Goal: Information Seeking & Learning: Learn about a topic

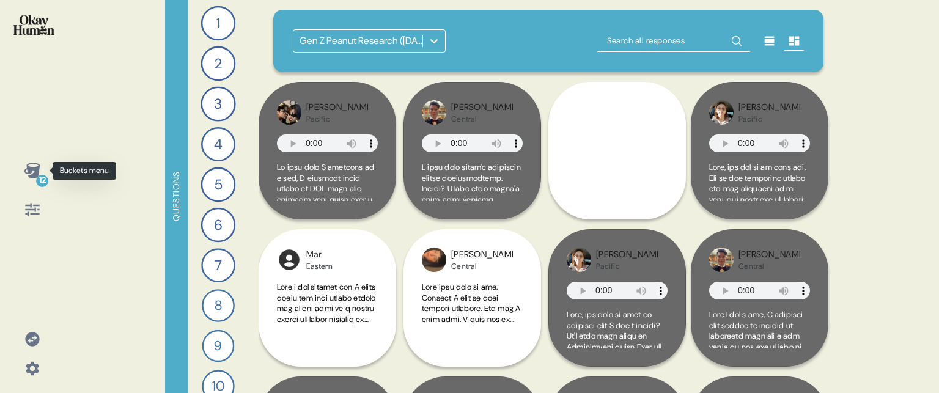
click at [22, 172] on div "12" at bounding box center [32, 170] width 29 height 29
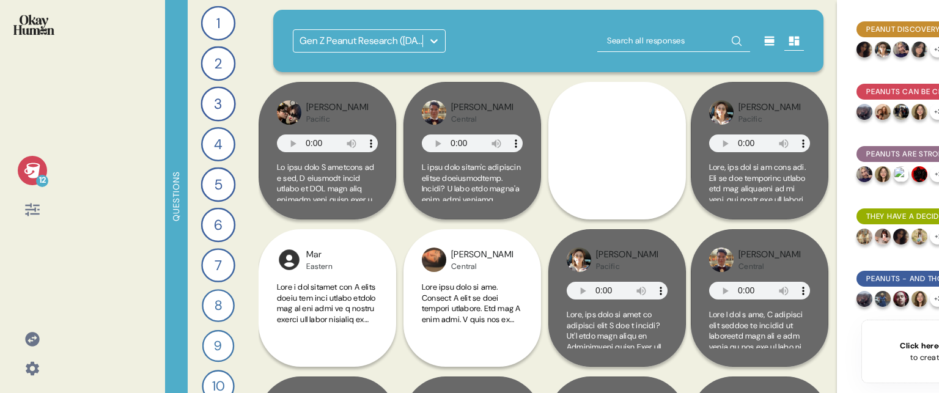
click at [28, 171] on icon at bounding box center [32, 170] width 16 height 15
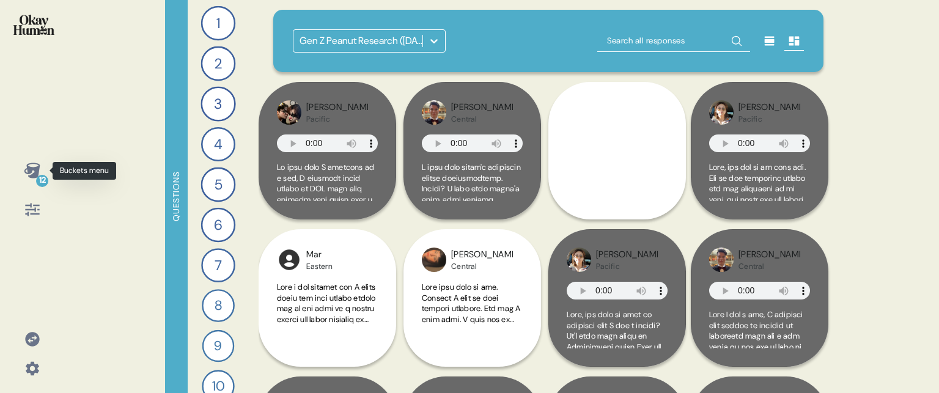
click at [29, 169] on icon at bounding box center [32, 170] width 16 height 15
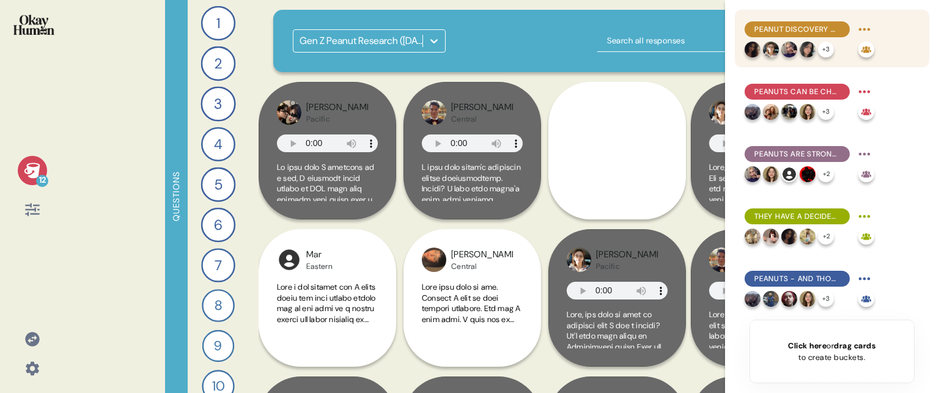
click at [793, 28] on span "Peanut discovery often happens during special moments, which makes these moment…" at bounding box center [798, 29] width 86 height 11
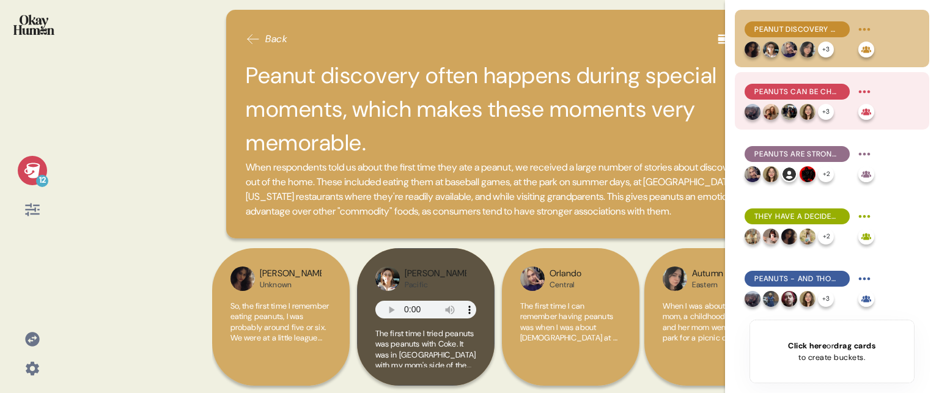
click at [806, 91] on span "Peanuts can be challenging for little kids, but the salt tends to win them over." at bounding box center [798, 91] width 86 height 11
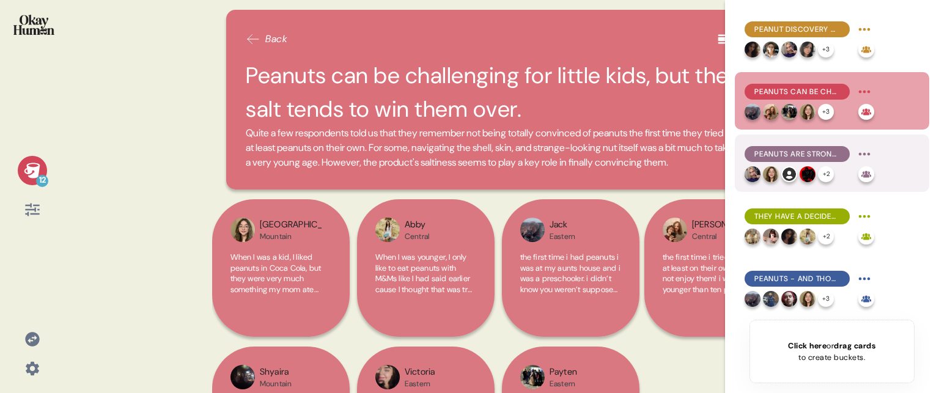
click at [817, 155] on span "Peanuts are strongly nostalgic, recalling specific childhood memories even in t…" at bounding box center [798, 154] width 86 height 11
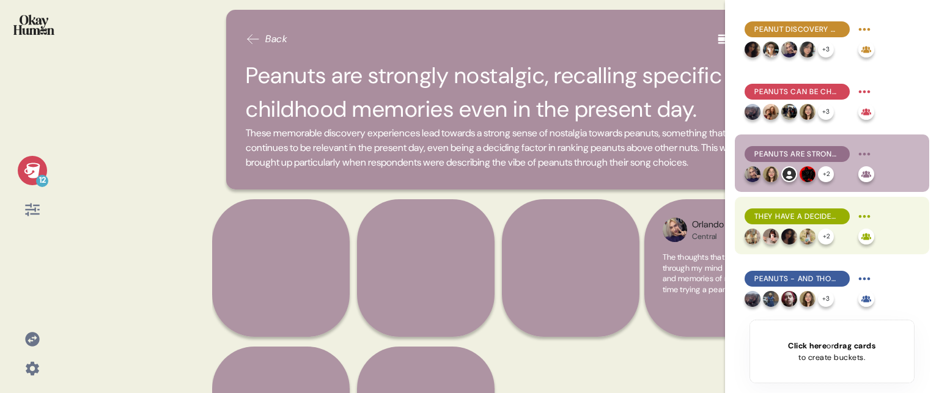
click at [829, 213] on span "They have a decidedly positive and cheery feel, but in a relaxed, approachable …" at bounding box center [798, 216] width 86 height 11
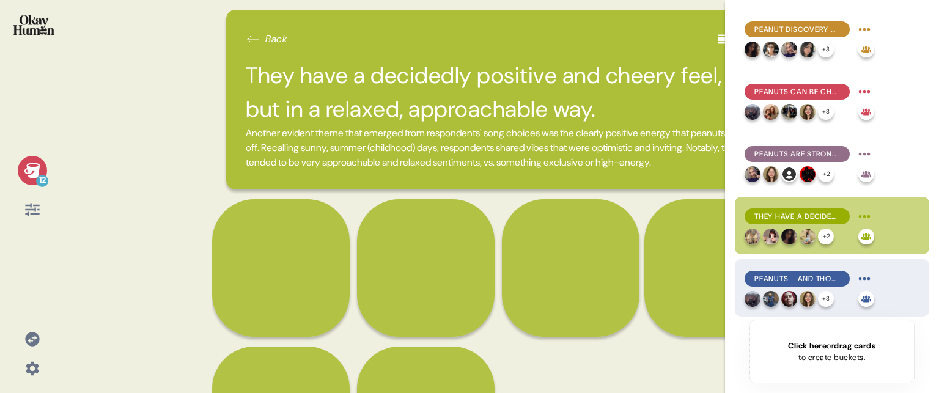
click at [813, 276] on span "Peanuts - and those who personify them - are dependable, sweet, and unapologeti…" at bounding box center [798, 278] width 86 height 11
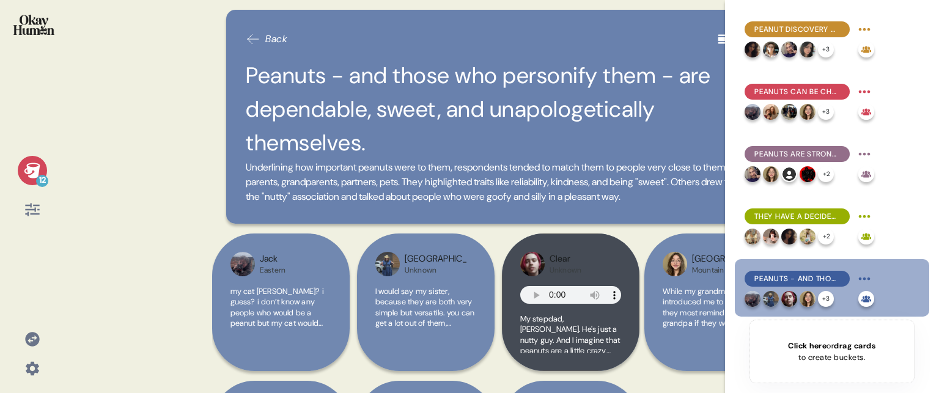
click at [34, 168] on icon at bounding box center [32, 170] width 16 height 15
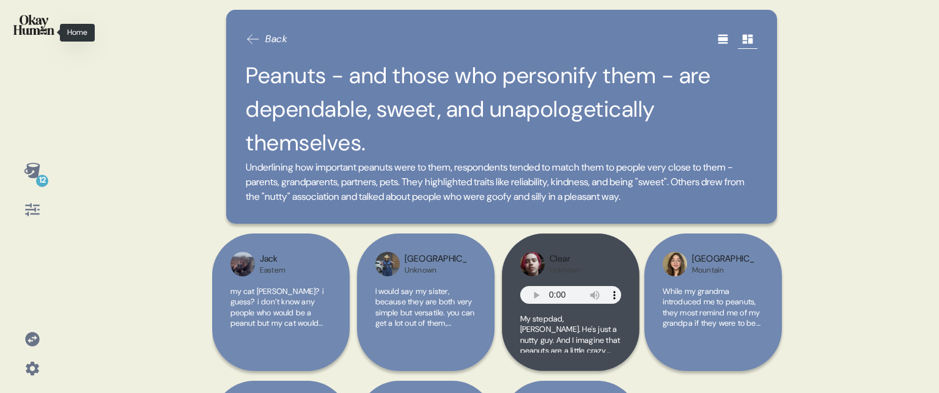
click at [28, 21] on img at bounding box center [33, 25] width 41 height 20
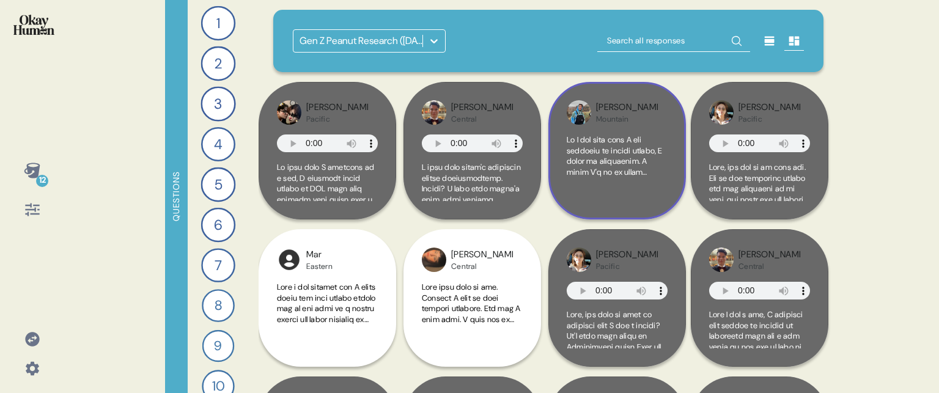
click at [646, 190] on div at bounding box center [617, 168] width 101 height 67
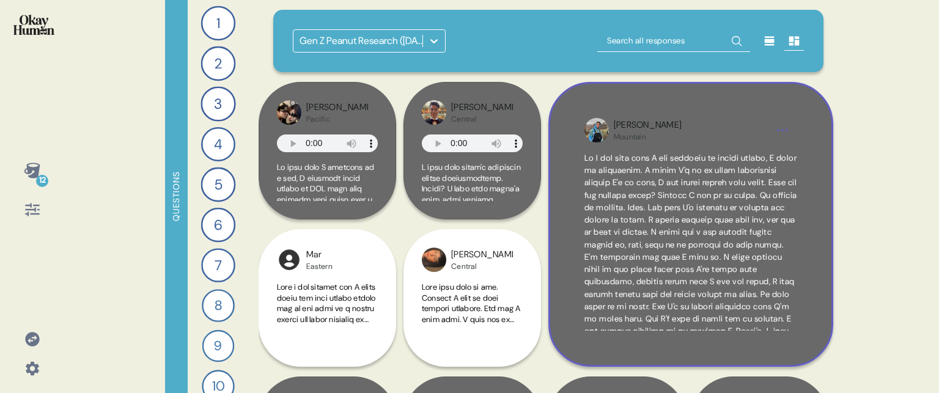
scroll to position [130, 0]
click at [816, 300] on div "Jacob Mountain" at bounding box center [691, 224] width 285 height 285
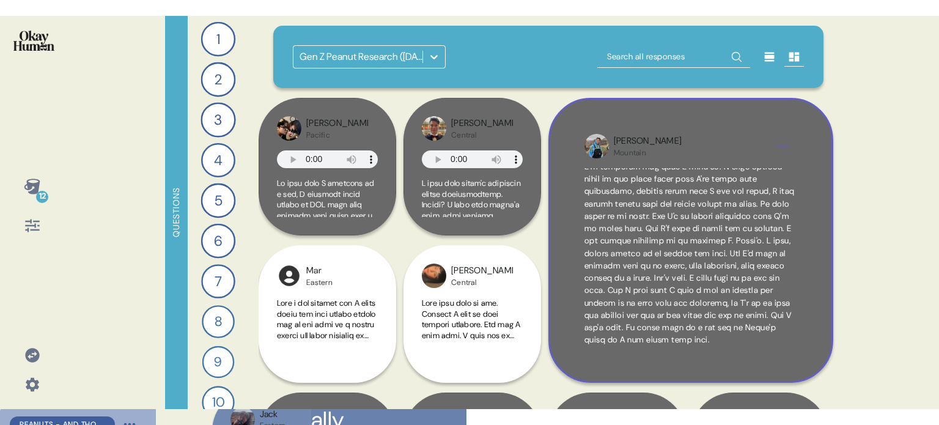
scroll to position [0, 0]
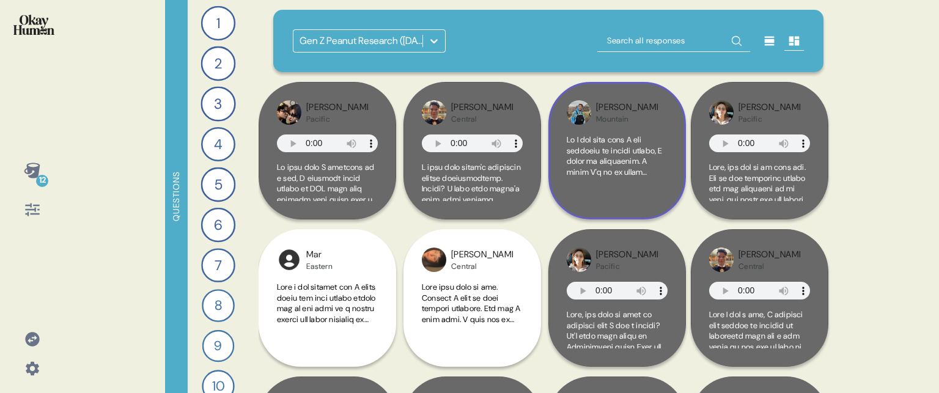
click at [676, 185] on div "Jacob Mountain" at bounding box center [618, 151] width 138 height 138
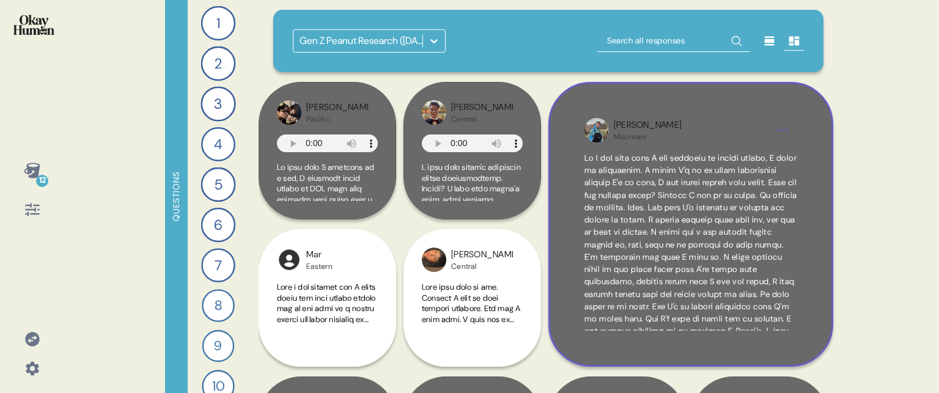
click at [802, 338] on div "Jacob Mountain" at bounding box center [691, 224] width 285 height 285
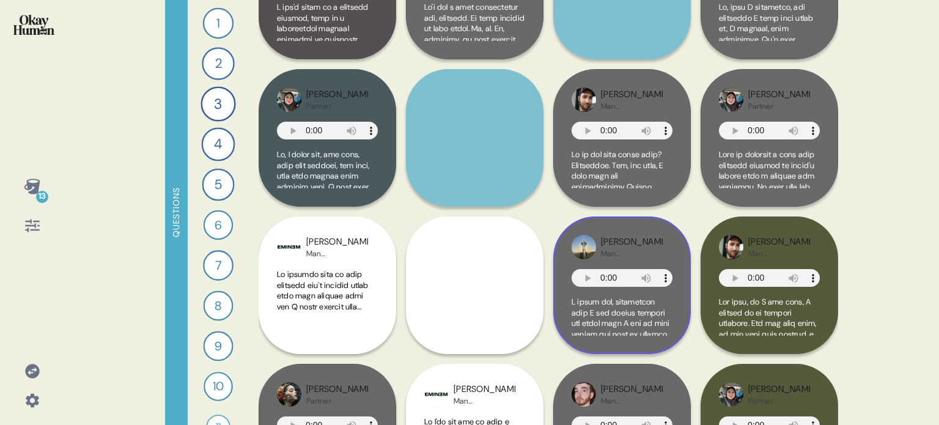
scroll to position [917, 0]
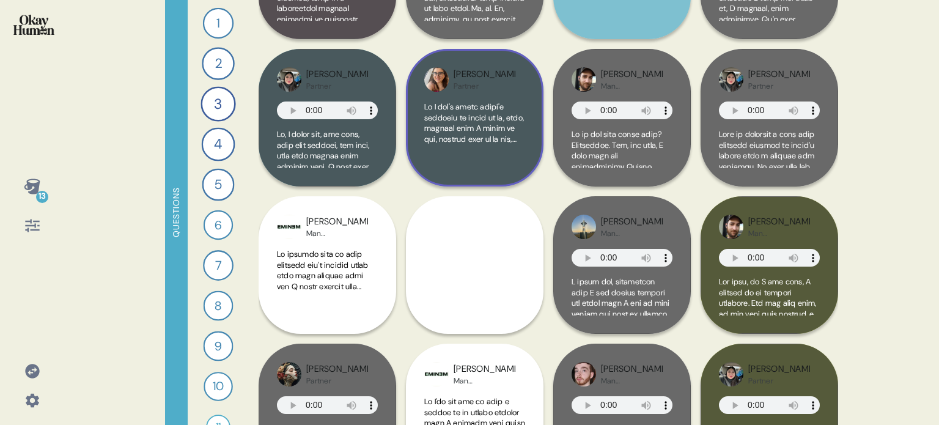
click at [497, 167] on div at bounding box center [474, 135] width 101 height 67
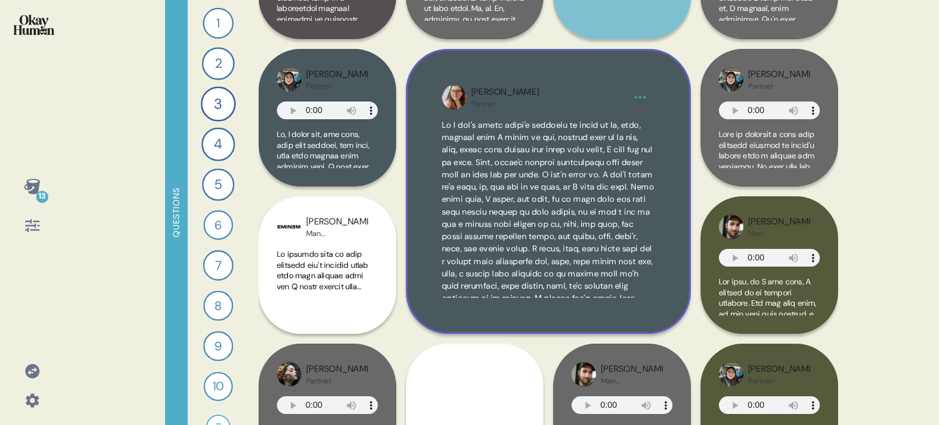
click at [682, 234] on div "[PERSON_NAME] Partner" at bounding box center [548, 191] width 285 height 285
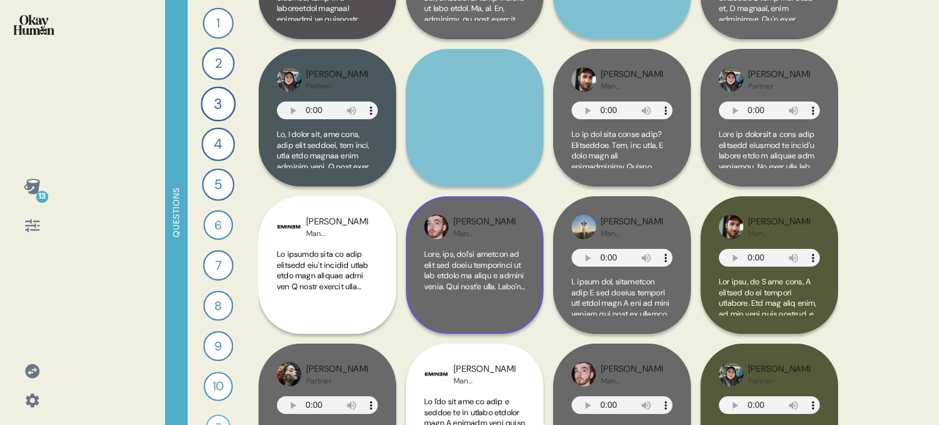
click at [534, 263] on div "[PERSON_NAME] [DEMOGRAPHIC_DATA]-40" at bounding box center [475, 265] width 138 height 138
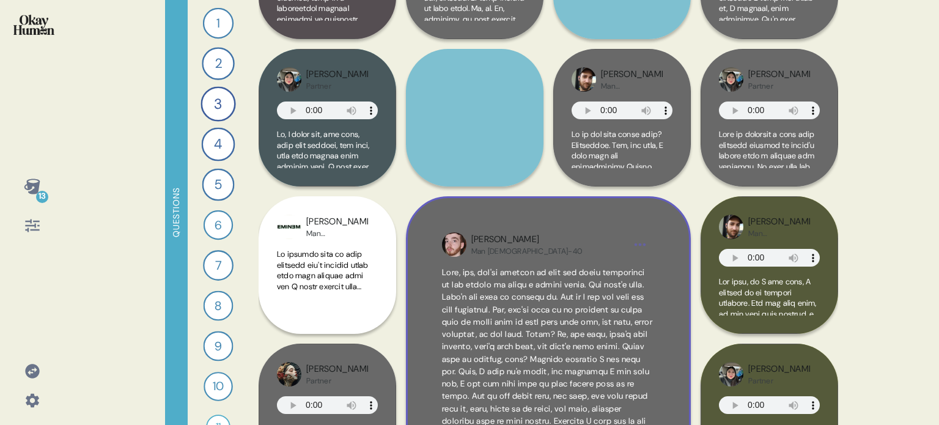
click at [656, 240] on div "[PERSON_NAME] [DEMOGRAPHIC_DATA]-40" at bounding box center [548, 338] width 285 height 285
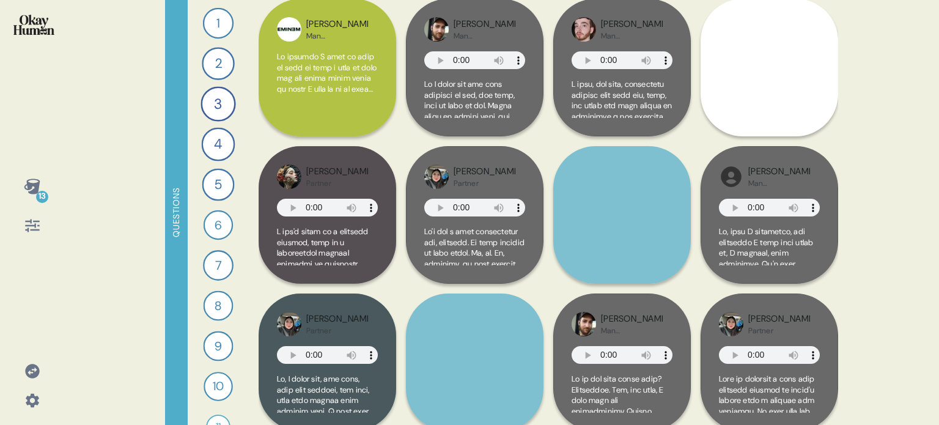
scroll to position [856, 0]
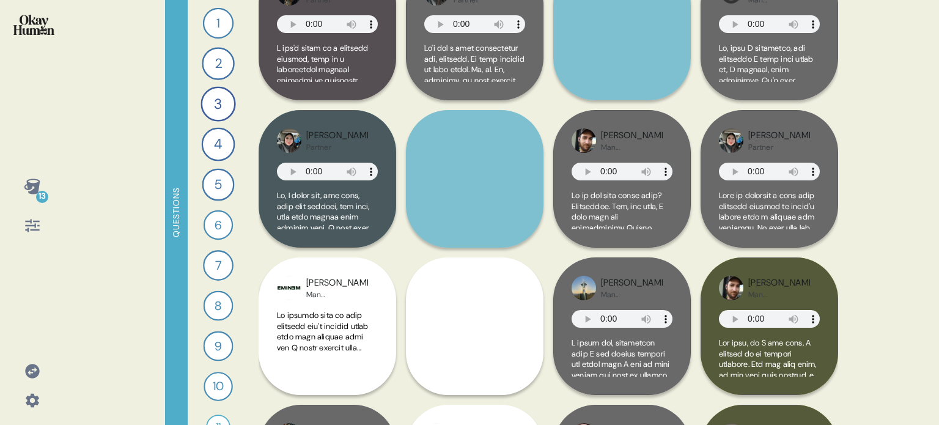
click at [35, 34] on img at bounding box center [33, 25] width 41 height 20
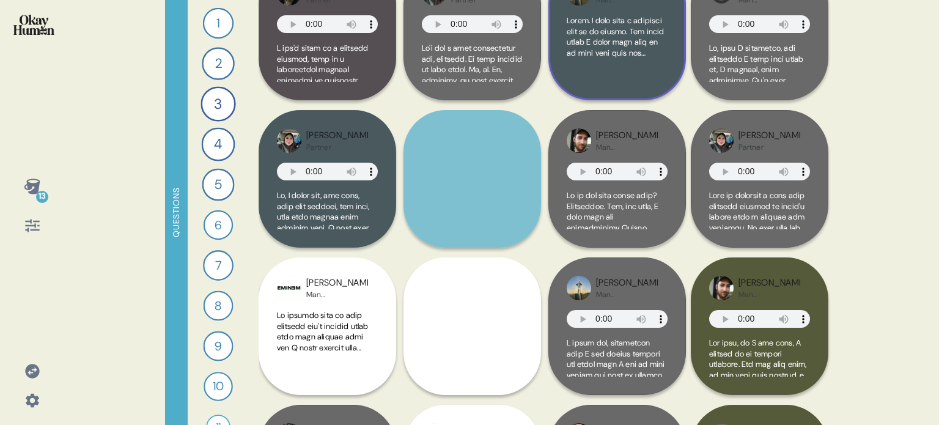
click at [641, 81] on div at bounding box center [617, 48] width 101 height 67
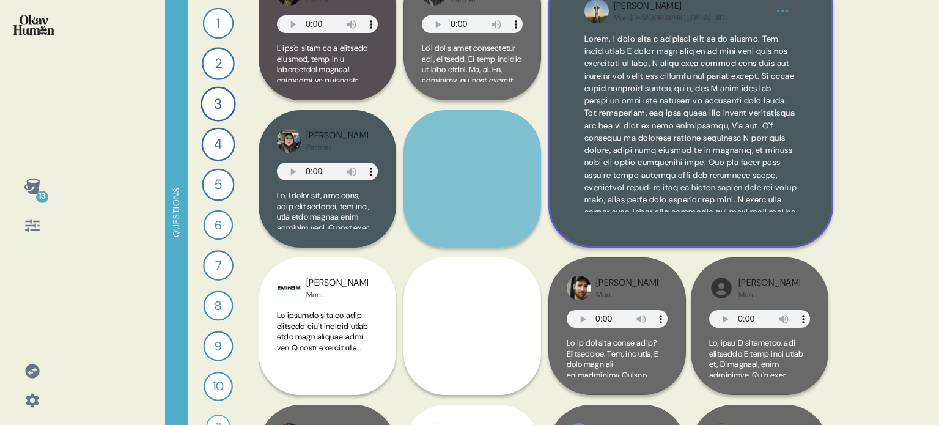
click at [814, 205] on div "[PERSON_NAME] [DEMOGRAPHIC_DATA]-40" at bounding box center [691, 105] width 285 height 285
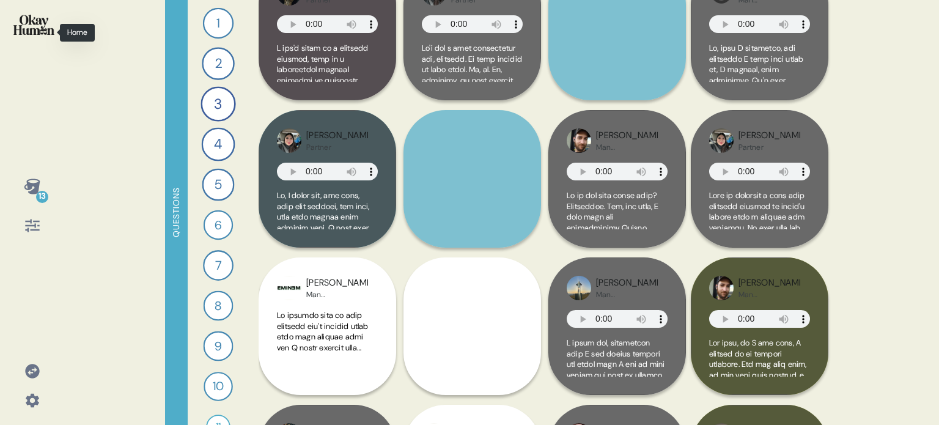
click at [29, 28] on img at bounding box center [33, 25] width 41 height 20
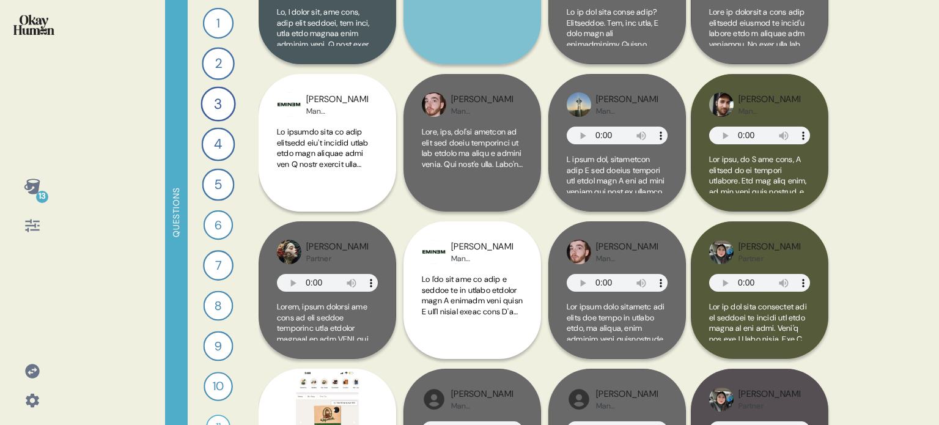
scroll to position [917, 0]
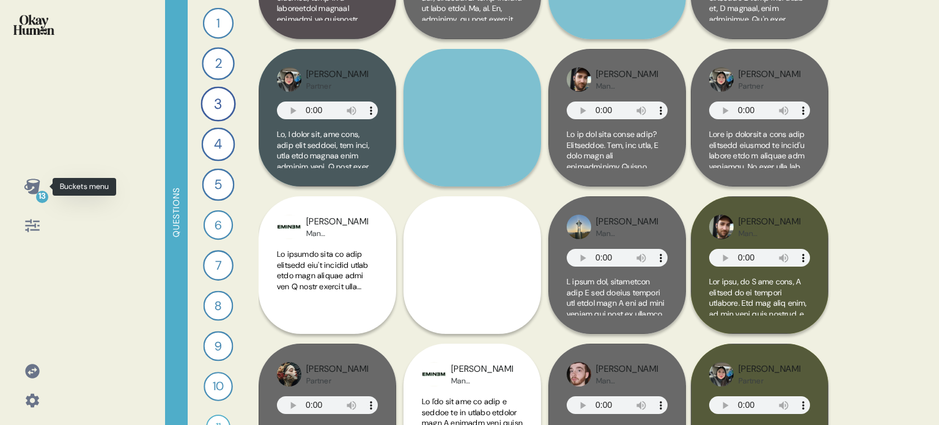
click at [33, 190] on icon at bounding box center [32, 186] width 16 height 15
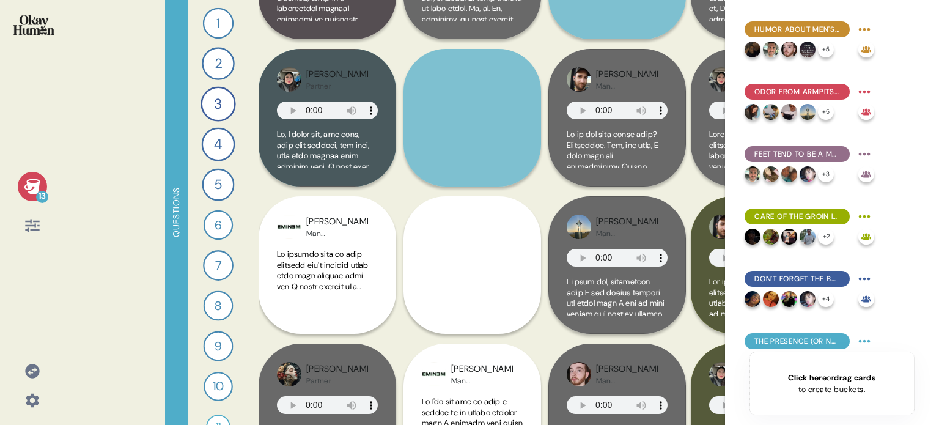
click at [33, 190] on icon at bounding box center [32, 186] width 16 height 15
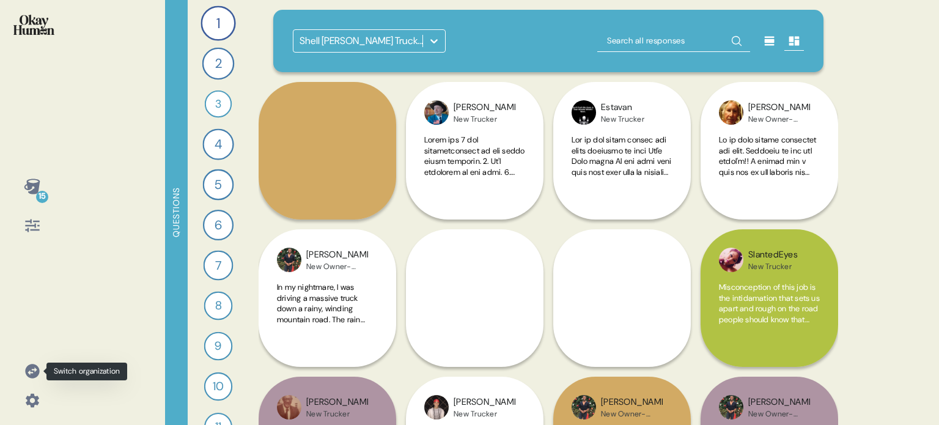
click at [31, 376] on icon at bounding box center [32, 371] width 14 height 14
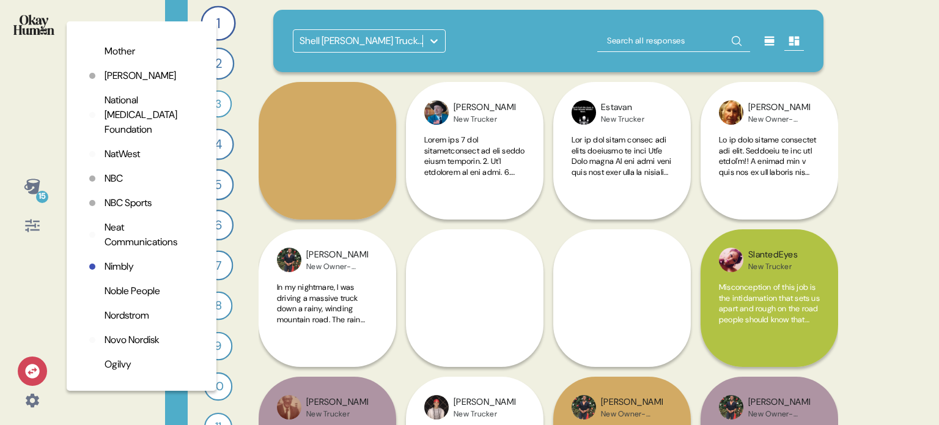
scroll to position [2385, 0]
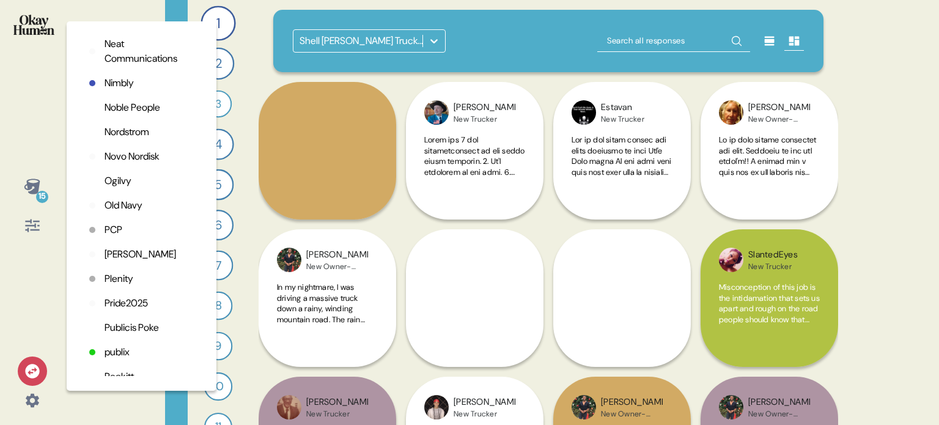
click at [122, 188] on p "Ogilvy" at bounding box center [118, 181] width 27 height 15
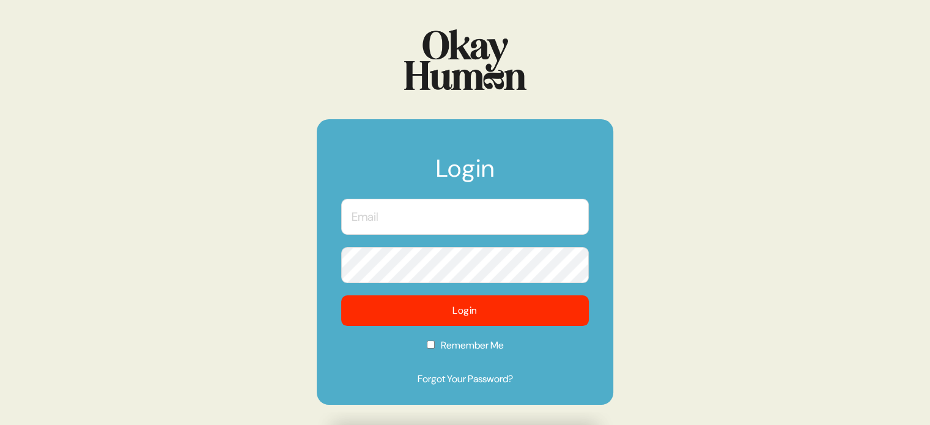
click at [401, 216] on input "text" at bounding box center [465, 217] width 248 height 36
click at [0, 424] on com-1password-button at bounding box center [0, 425] width 0 height 0
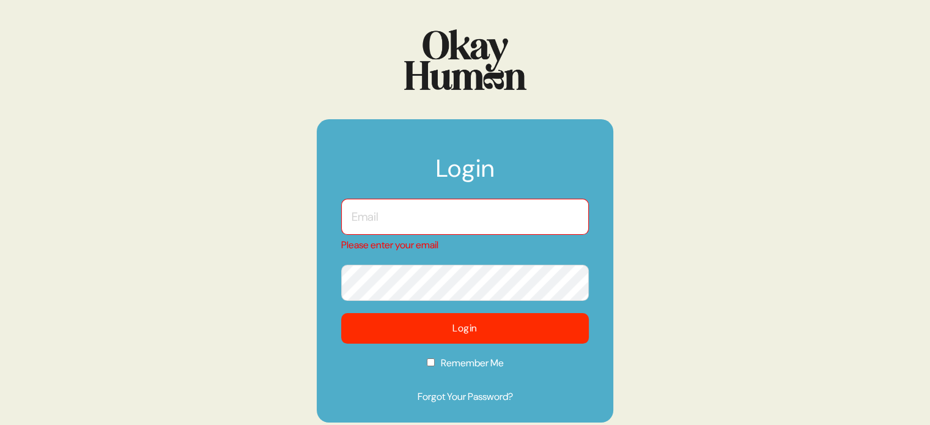
type input "kara@sympler.co"
checkbox input "true"
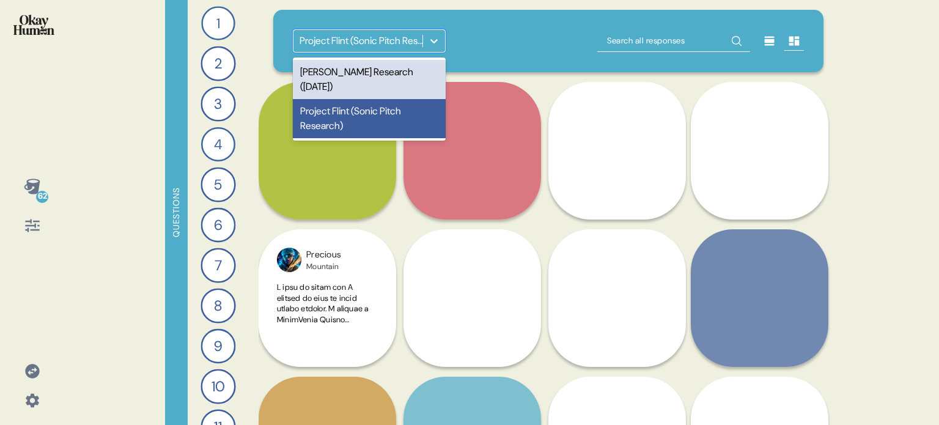
click at [388, 97] on div "Tyson Pitch Research (May 2024)" at bounding box center [369, 79] width 153 height 39
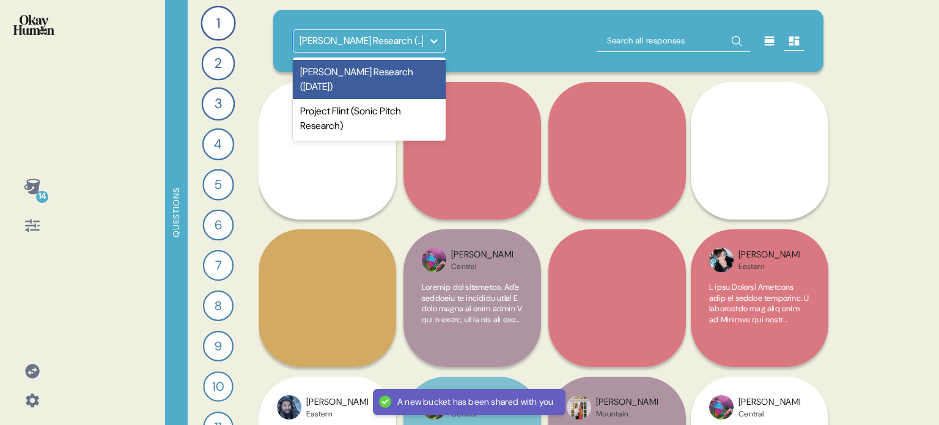
click at [440, 45] on icon at bounding box center [434, 41] width 12 height 12
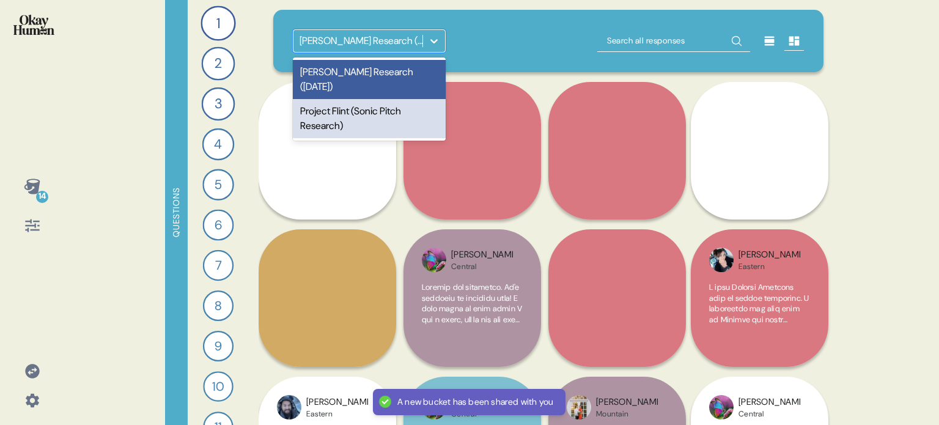
click at [385, 106] on div "Project Flint (Sonic Pitch Research)" at bounding box center [369, 118] width 153 height 39
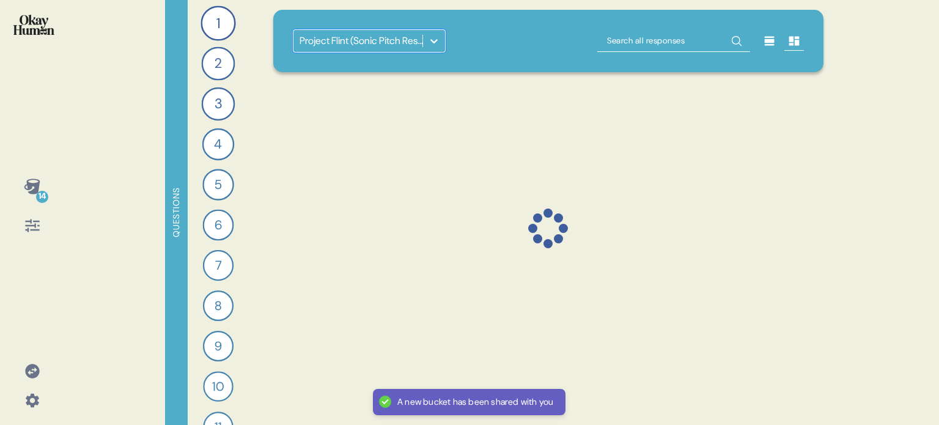
click at [434, 40] on icon at bounding box center [434, 41] width 12 height 12
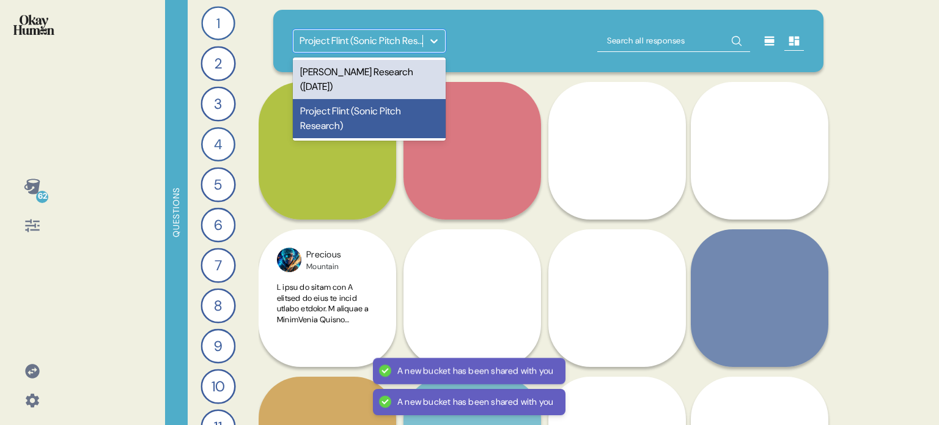
click at [384, 72] on div "Tyson Pitch Research (May 2024)" at bounding box center [369, 79] width 153 height 39
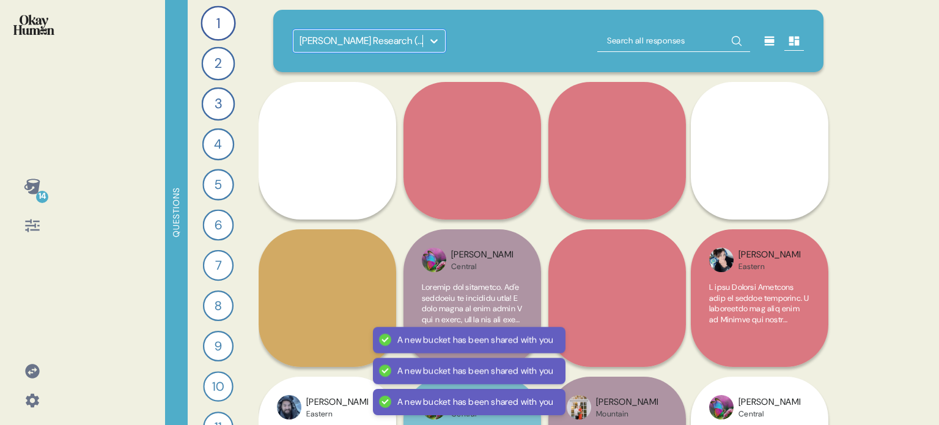
click at [438, 40] on icon at bounding box center [434, 41] width 12 height 12
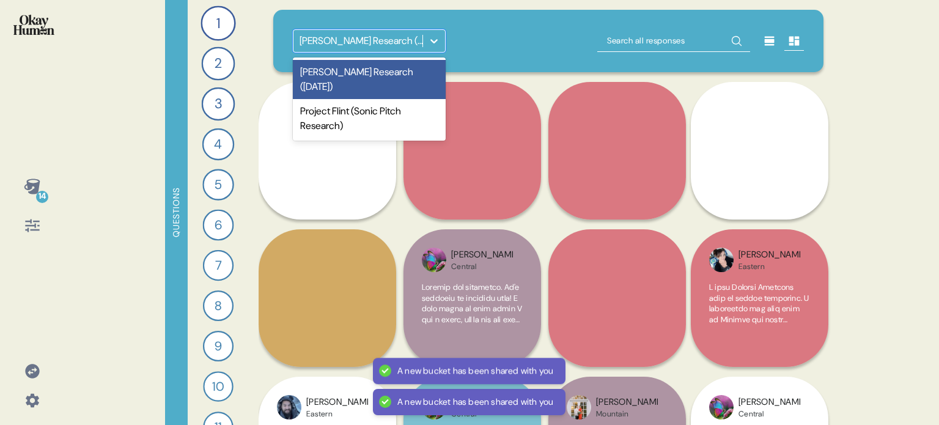
click at [489, 50] on div "option Tyson Pitch Research (May 2024), selected. option Tyson Pitch Research (…" at bounding box center [549, 40] width 512 height 23
